Goal: Task Accomplishment & Management: Manage account settings

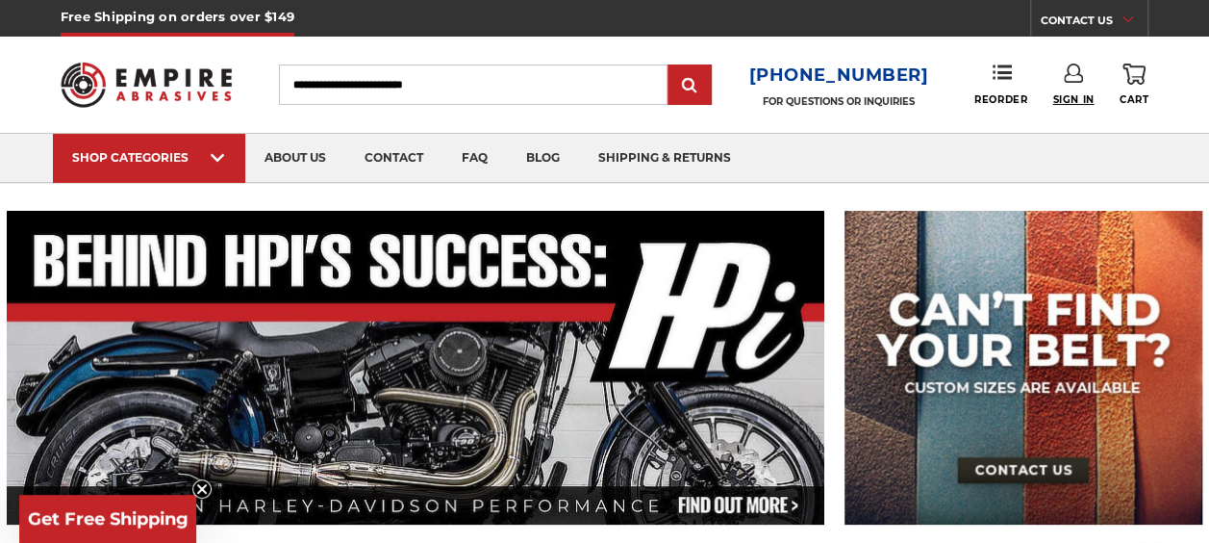
click at [1075, 102] on span "Sign In" at bounding box center [1072, 99] width 41 height 13
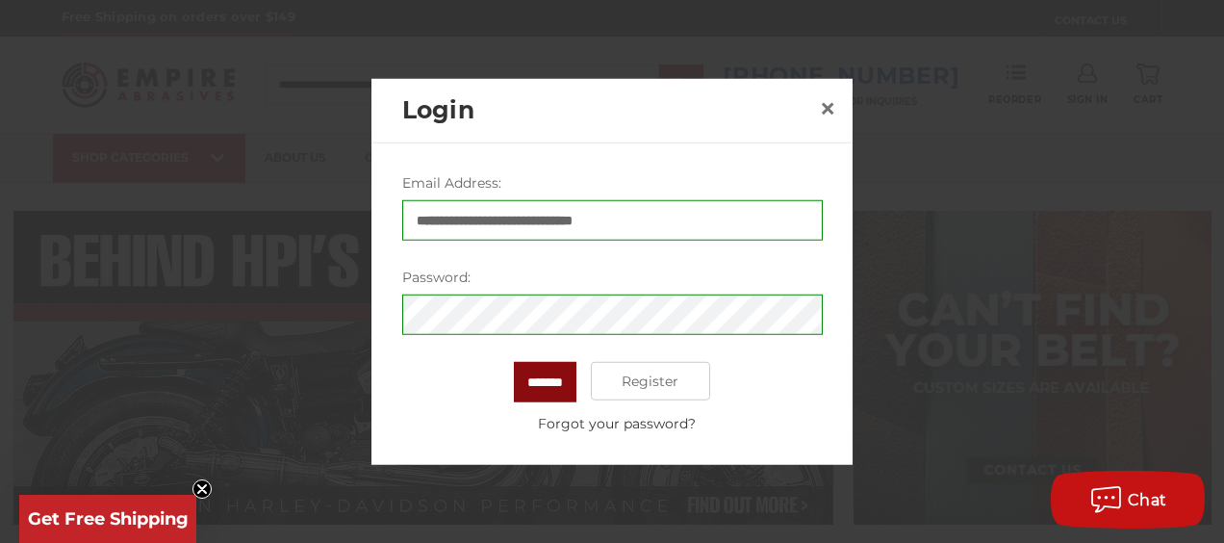
click at [529, 375] on input "*******" at bounding box center [545, 382] width 63 height 40
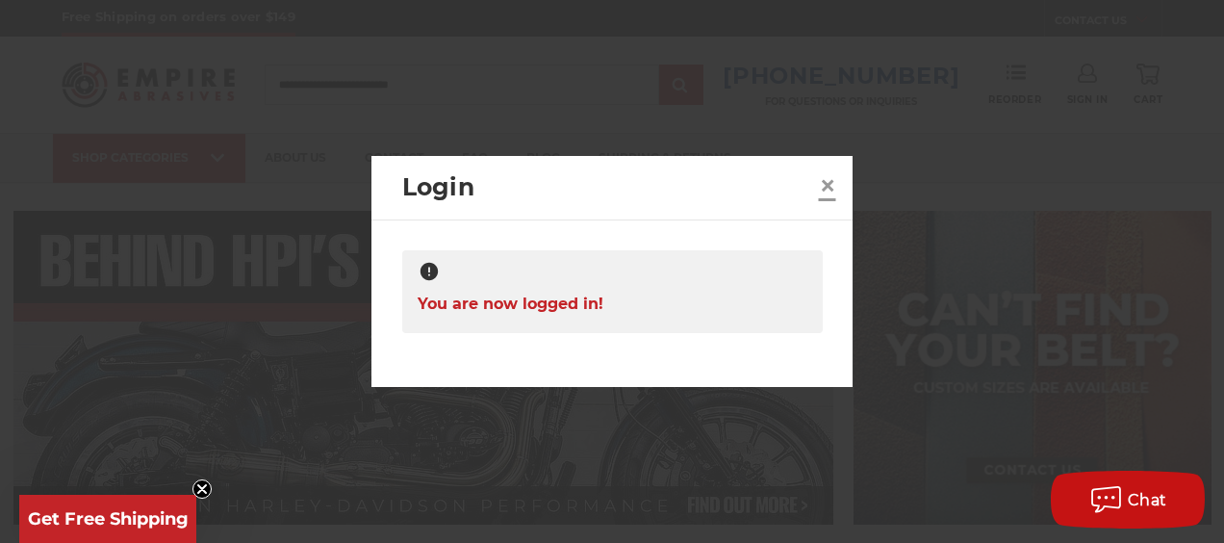
click at [824, 183] on span "×" at bounding box center [827, 185] width 17 height 38
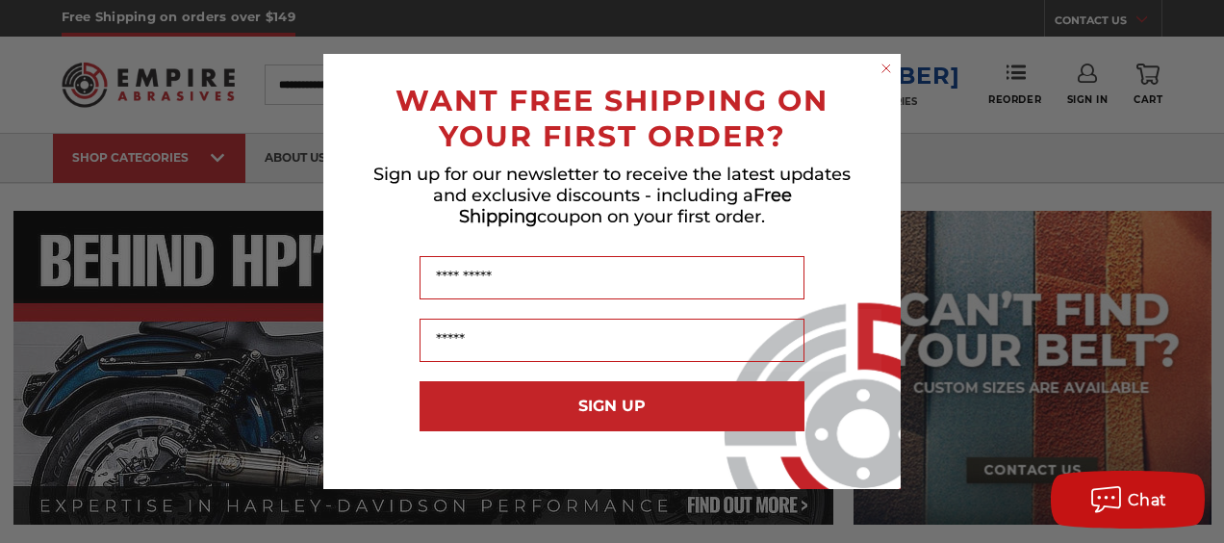
click at [879, 69] on circle "Close dialog" at bounding box center [886, 69] width 18 height 18
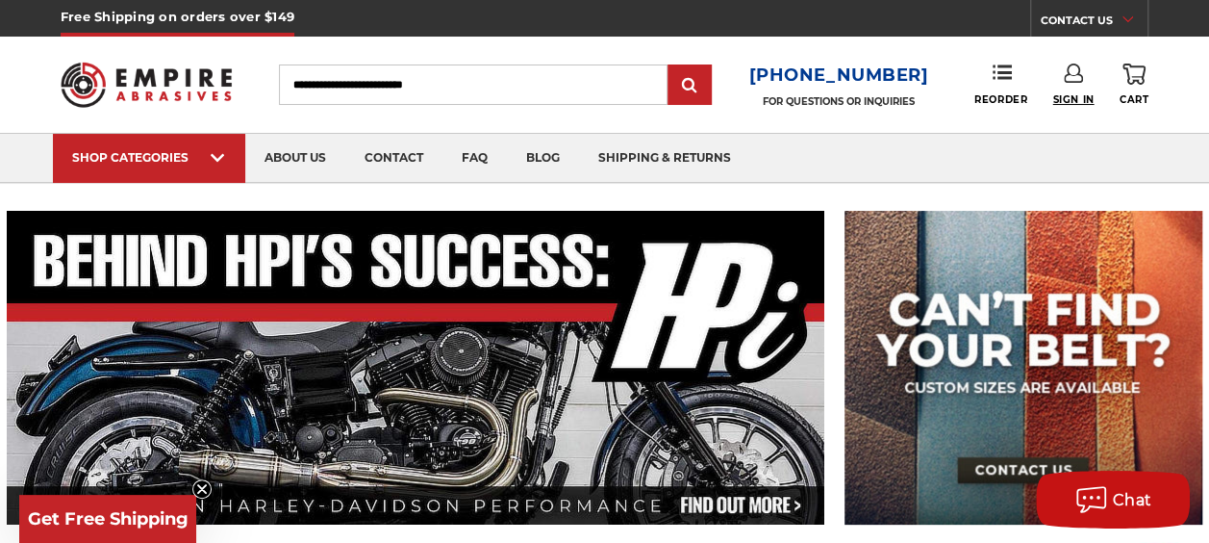
click at [1075, 93] on span "Sign In" at bounding box center [1072, 99] width 41 height 13
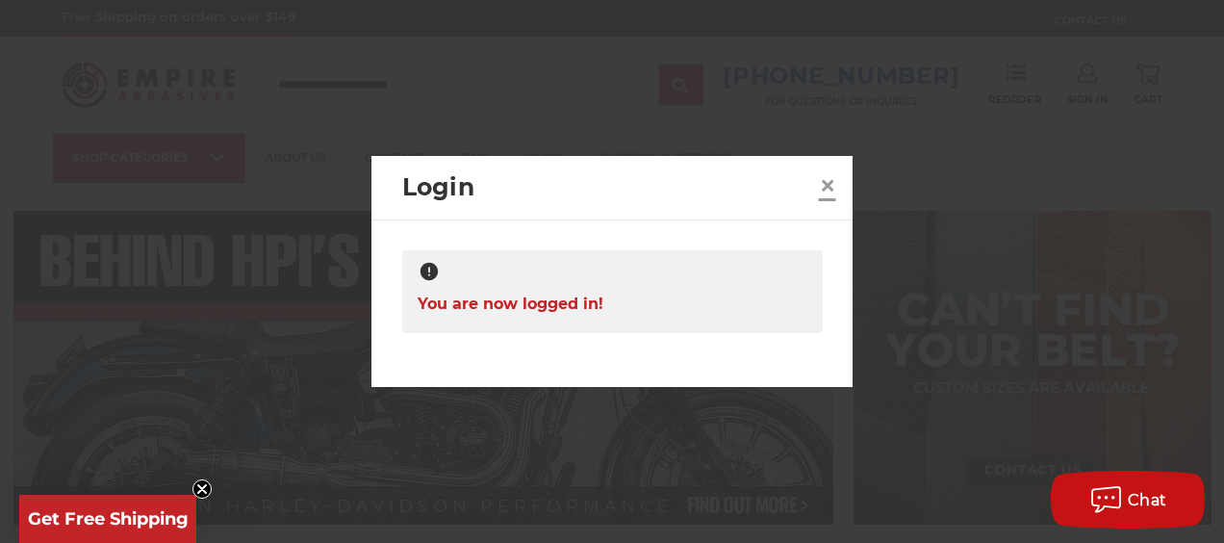
click at [820, 184] on span "×" at bounding box center [827, 185] width 17 height 38
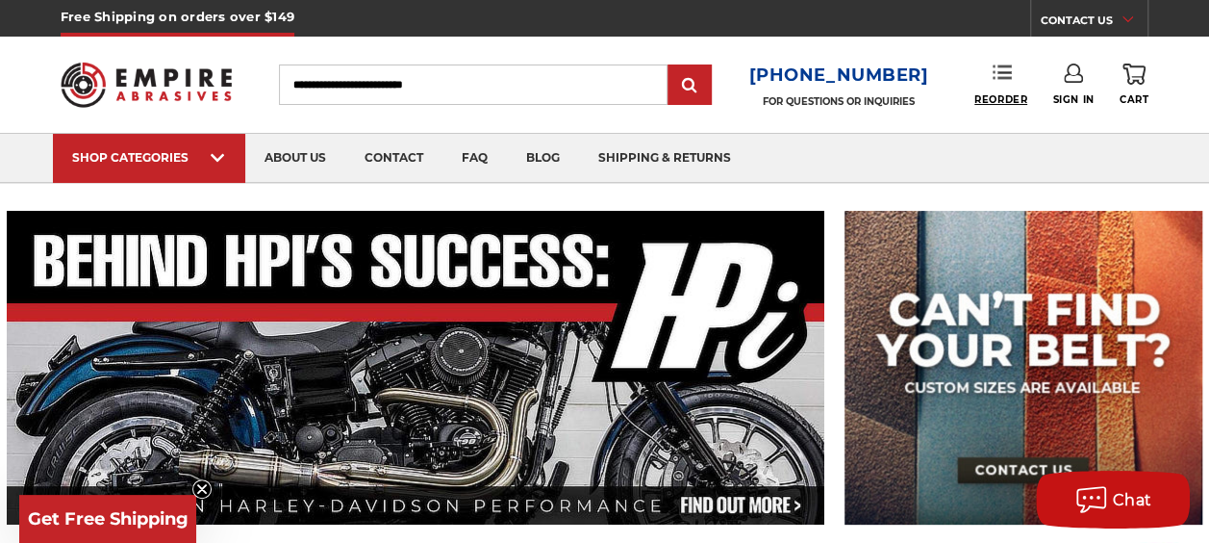
click at [1006, 100] on span "Reorder" at bounding box center [1000, 99] width 53 height 13
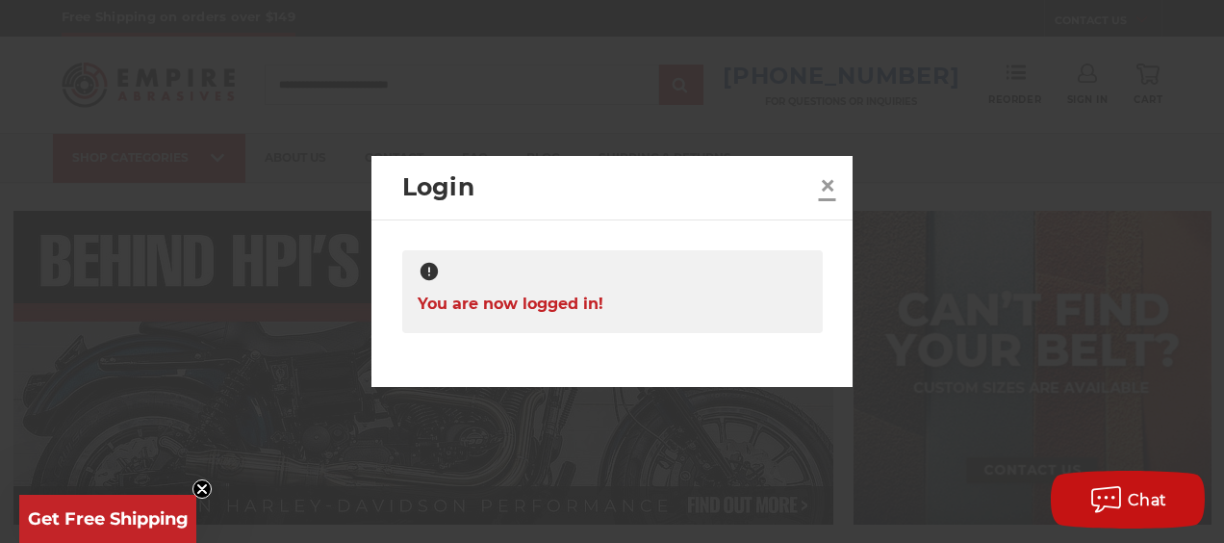
click at [827, 184] on span "×" at bounding box center [827, 185] width 17 height 38
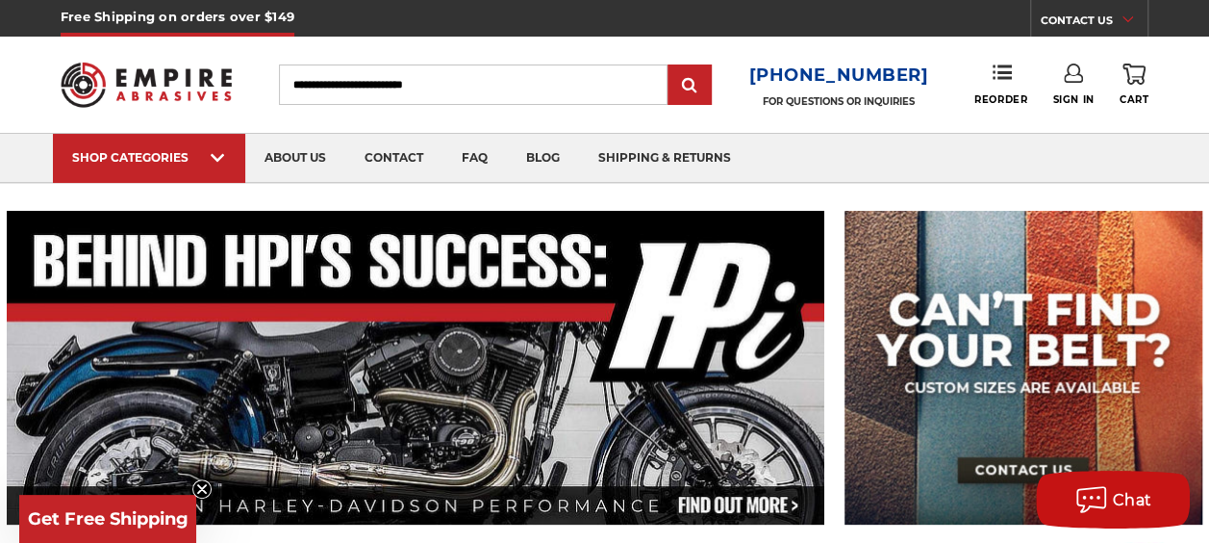
click at [1074, 75] on icon at bounding box center [1073, 72] width 19 height 19
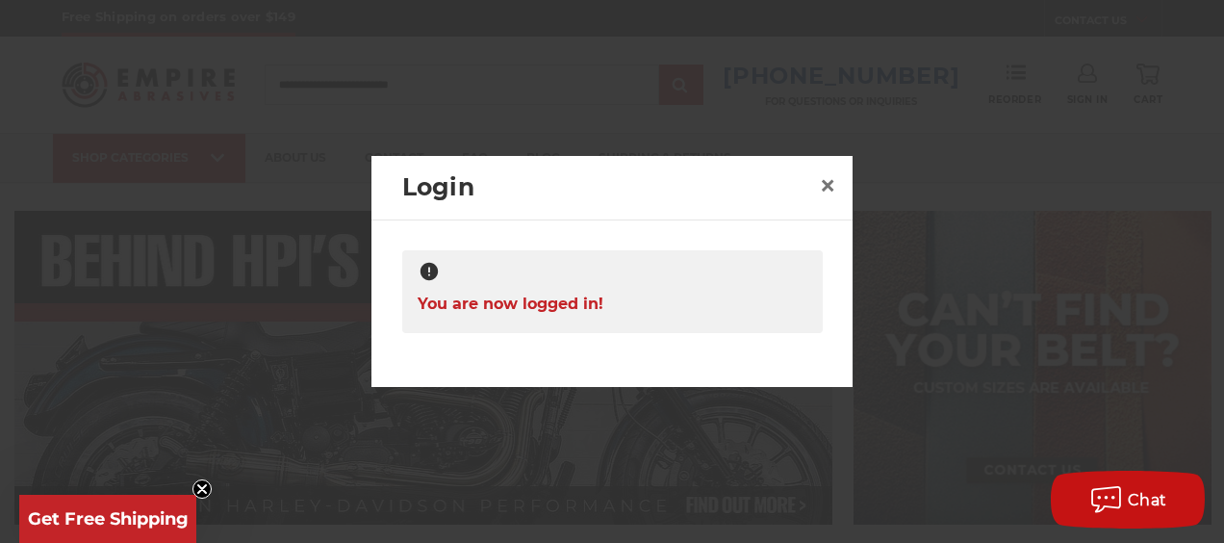
click at [556, 283] on div at bounding box center [612, 273] width 390 height 24
click at [546, 298] on span "You are now logged in!" at bounding box center [510, 304] width 186 height 38
click at [826, 187] on span "×" at bounding box center [827, 185] width 17 height 38
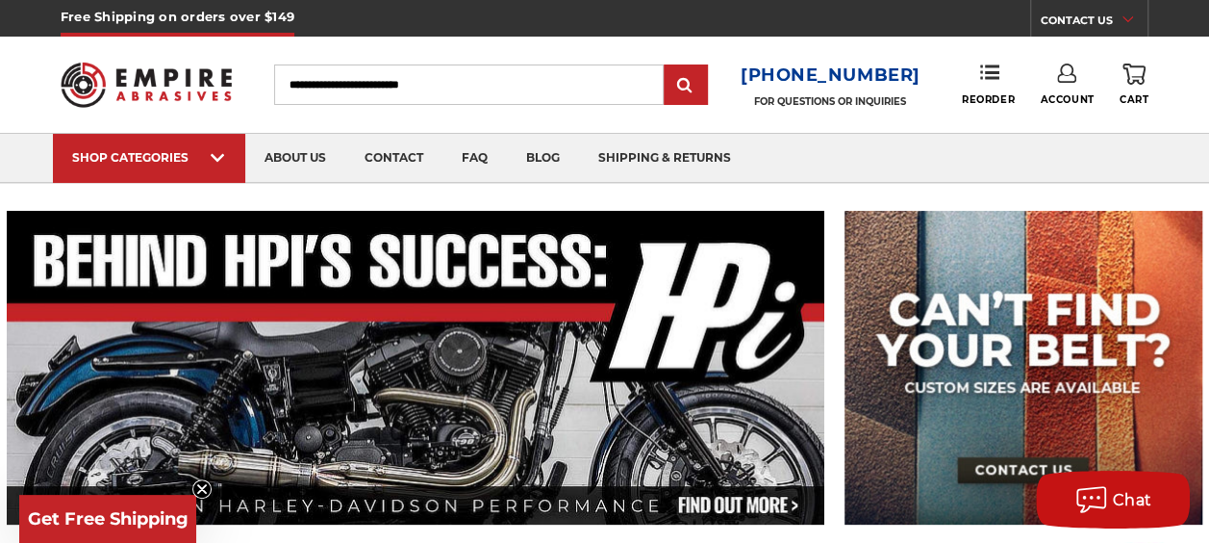
click at [1073, 92] on link "Account" at bounding box center [1067, 84] width 54 height 42
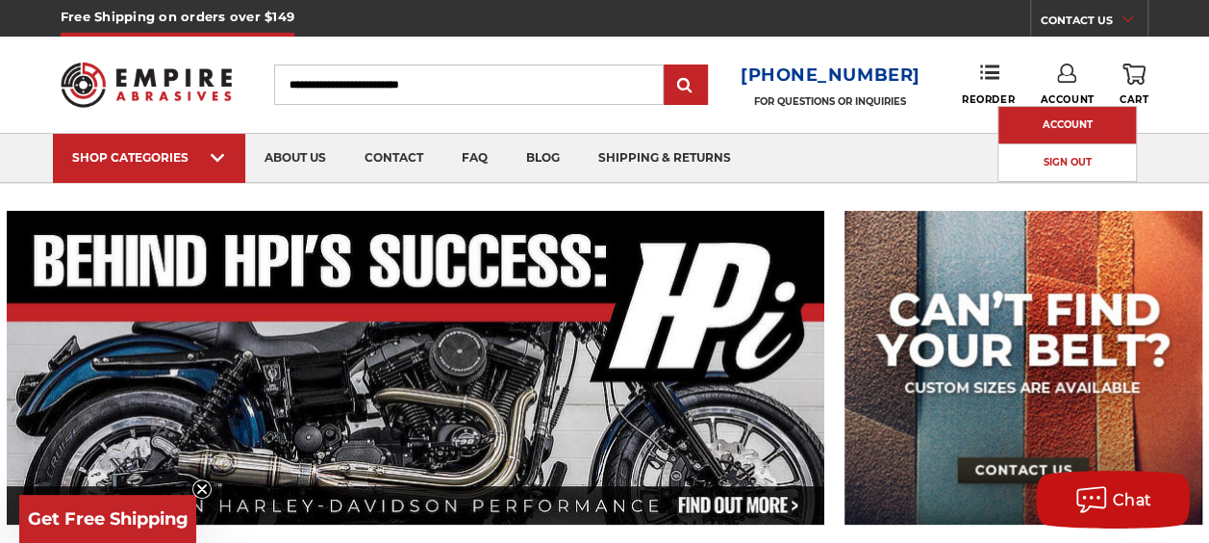
click at [1052, 122] on link "Account" at bounding box center [1067, 125] width 138 height 37
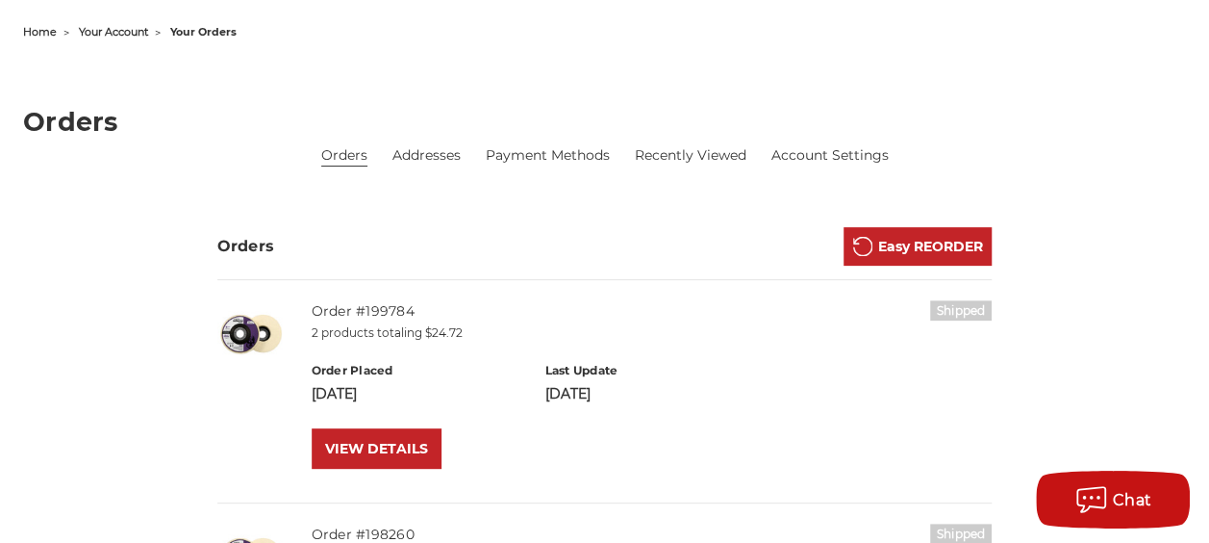
scroll to position [385, 0]
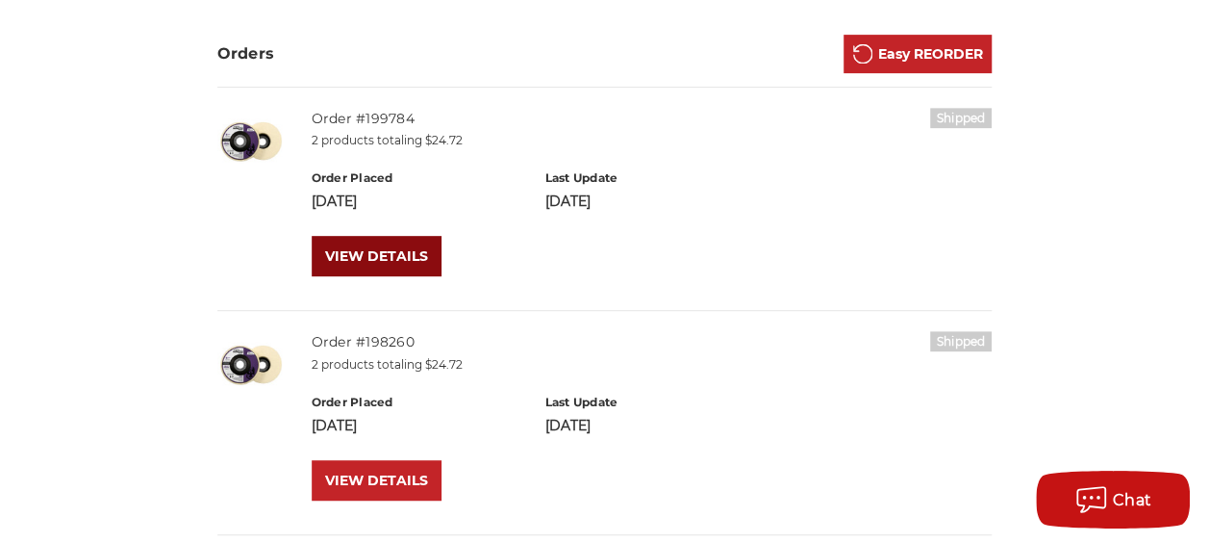
click at [414, 254] on link "VIEW DETAILS" at bounding box center [377, 256] width 130 height 40
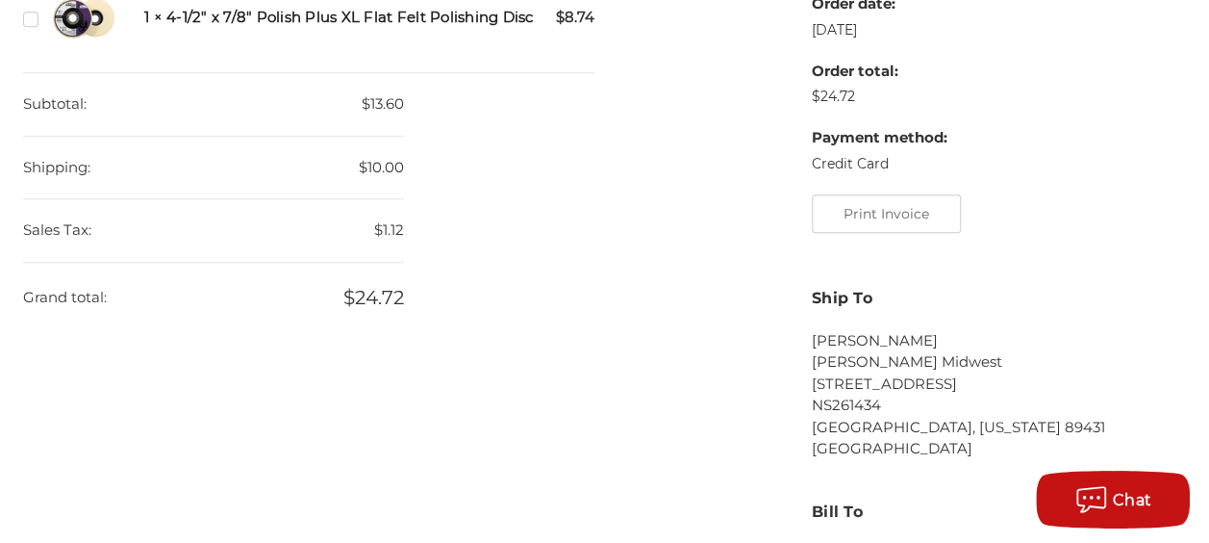
scroll to position [577, 0]
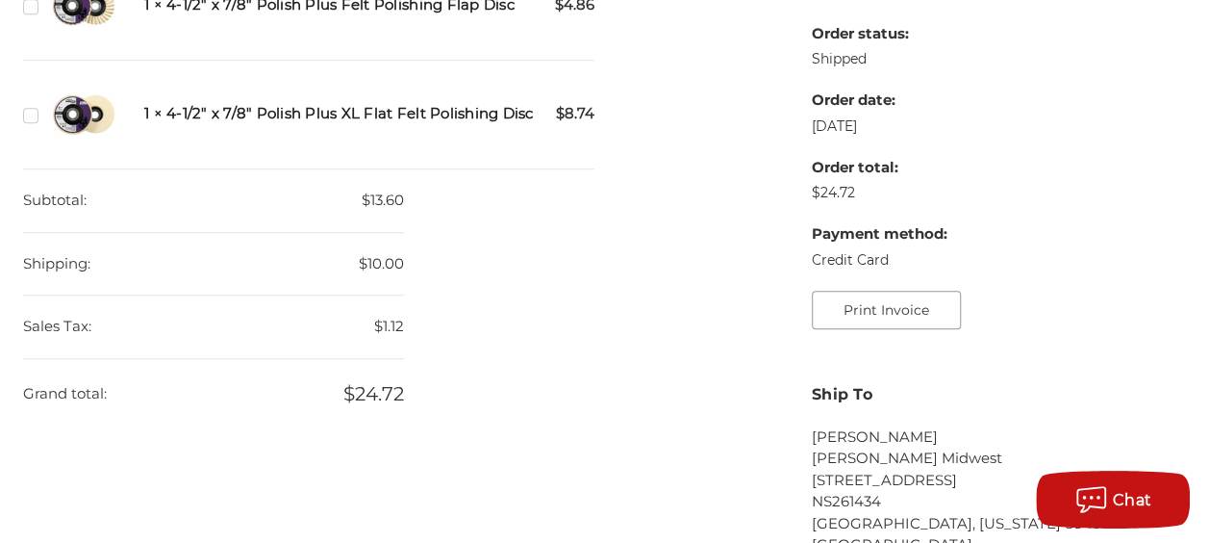
click at [845, 315] on button "Print Invoice" at bounding box center [886, 309] width 149 height 38
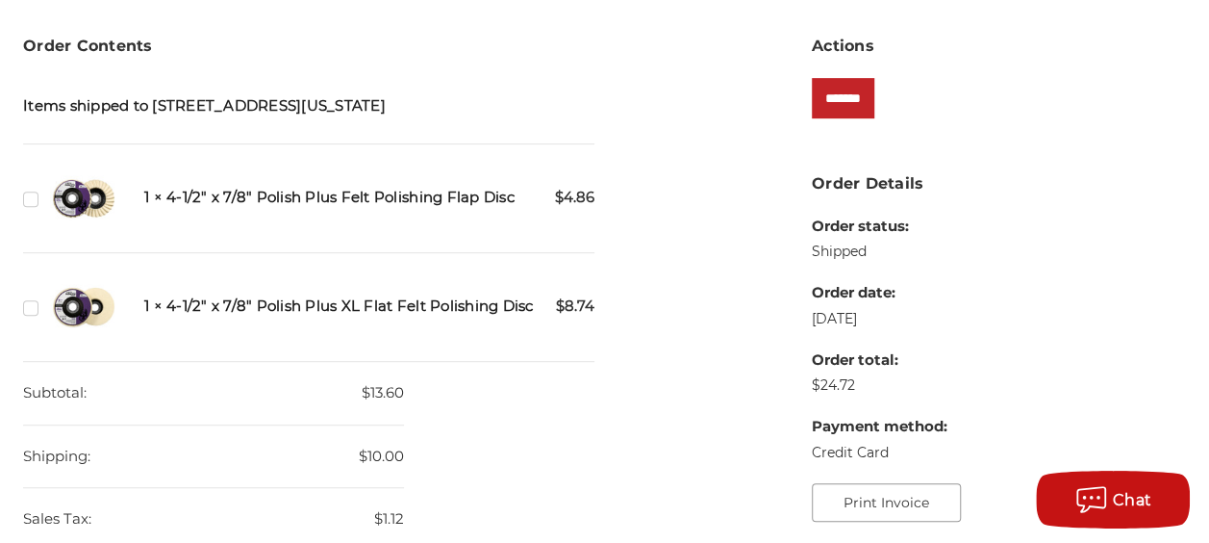
scroll to position [289, 0]
